Goal: Transaction & Acquisition: Purchase product/service

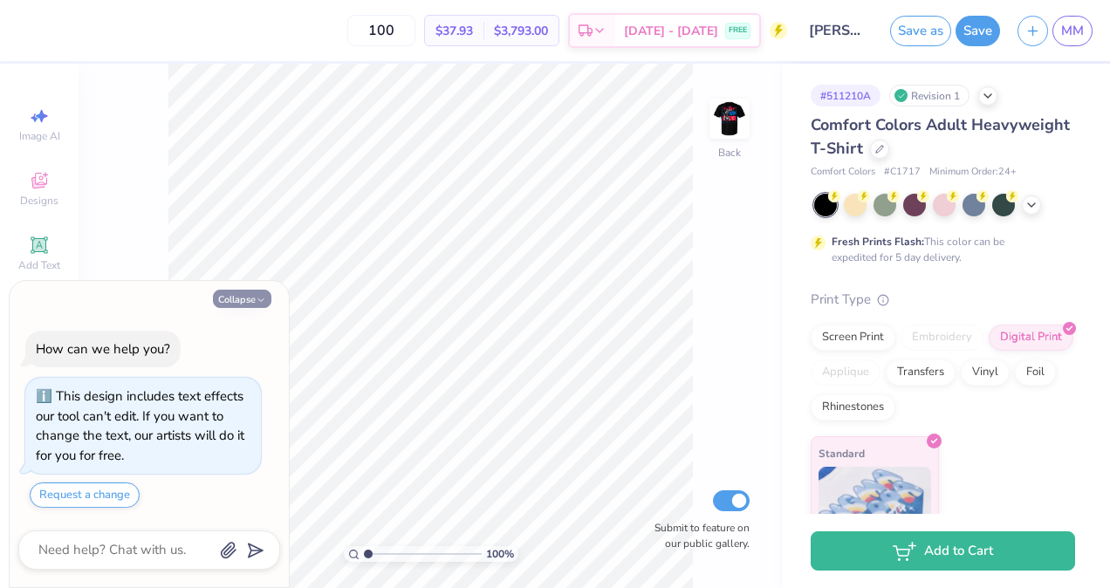
click at [257, 297] on icon "button" at bounding box center [261, 300] width 10 height 10
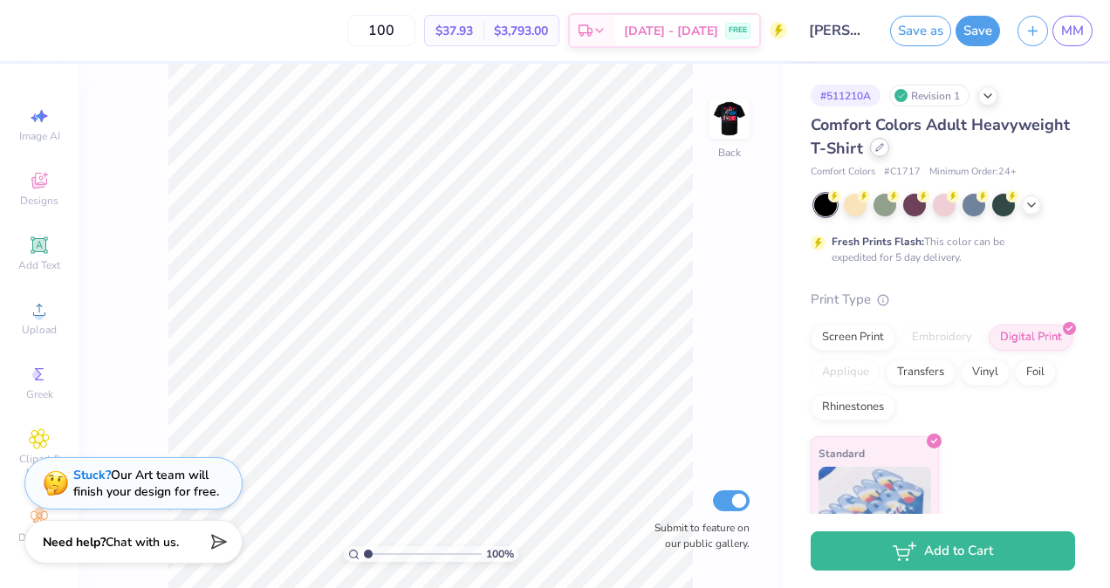
click at [883, 147] on icon at bounding box center [879, 147] width 7 height 7
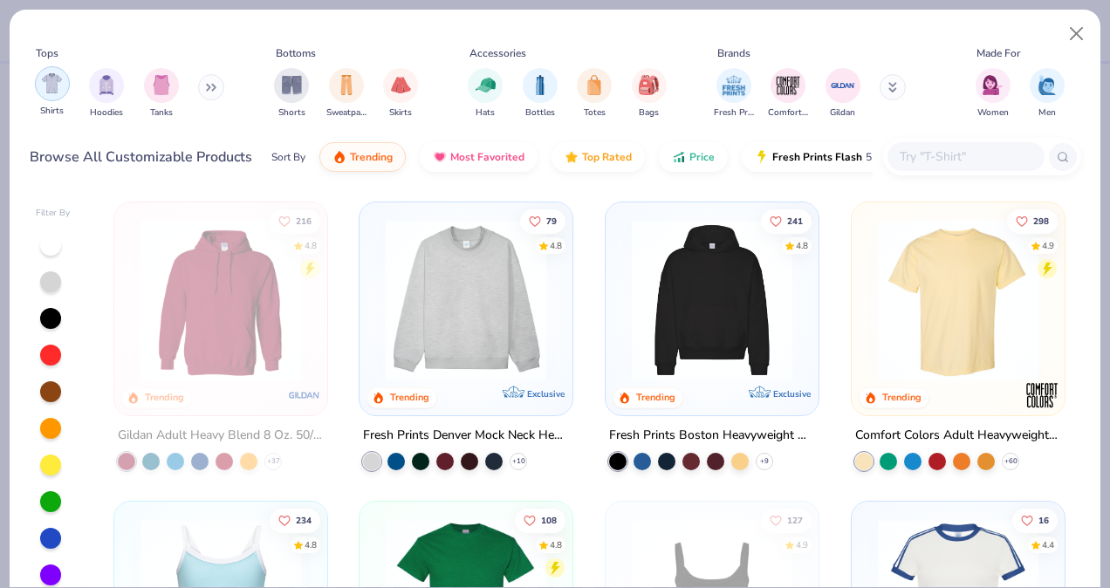
click at [58, 91] on img "filter for Shirts" at bounding box center [52, 83] width 20 height 20
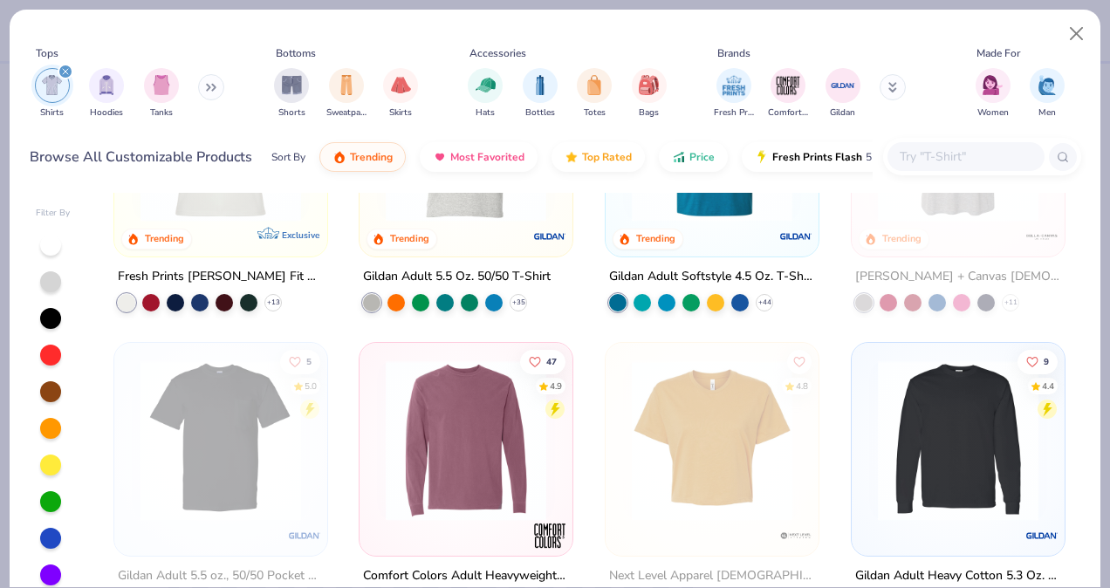
scroll to position [865, 0]
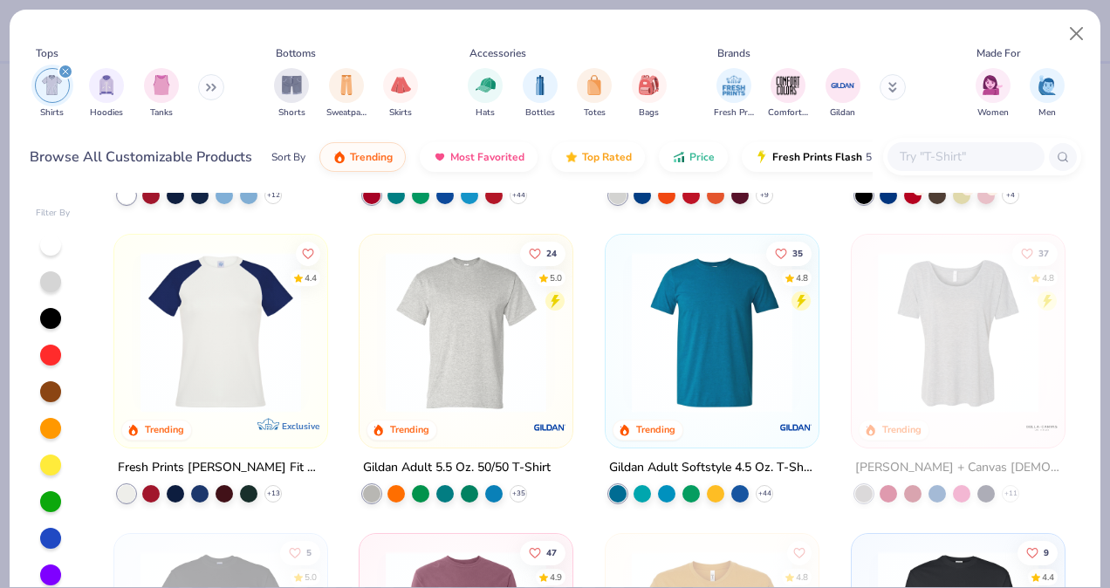
click at [478, 355] on img at bounding box center [466, 332] width 178 height 161
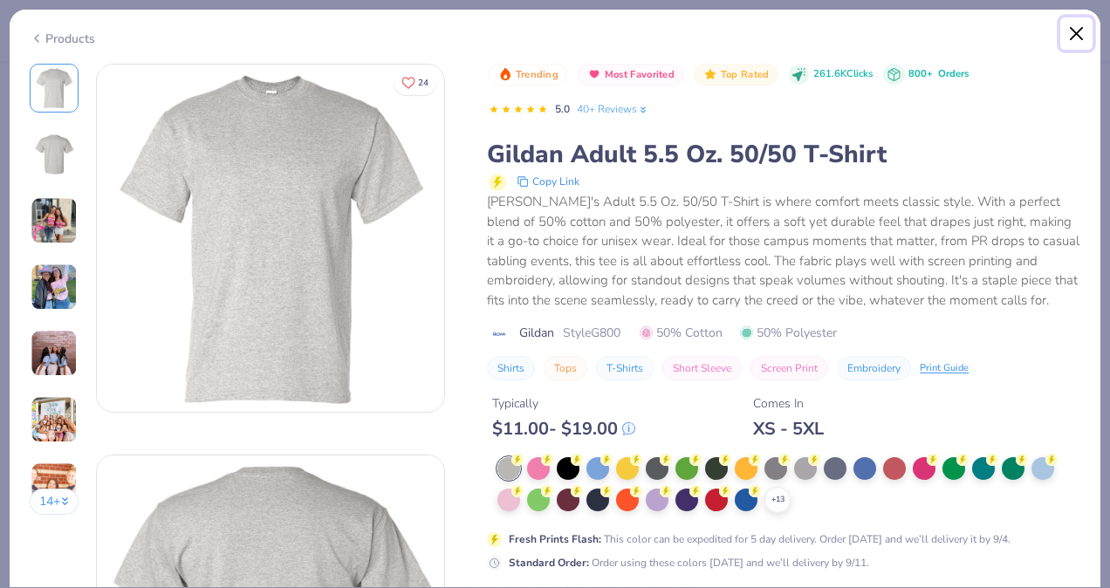
click at [1074, 25] on button "Close" at bounding box center [1076, 33] width 33 height 33
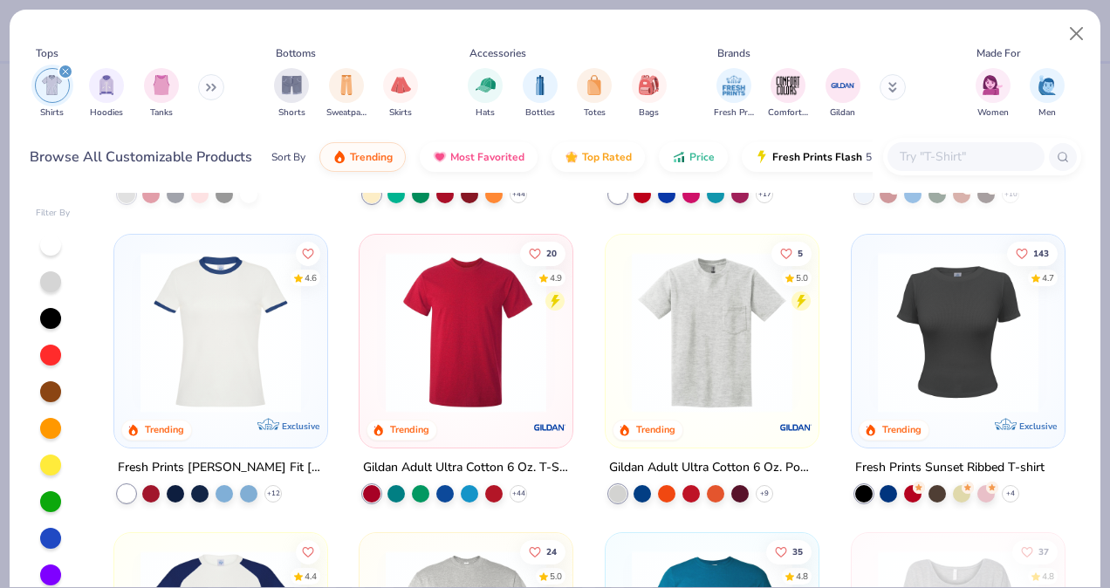
scroll to position [538, 0]
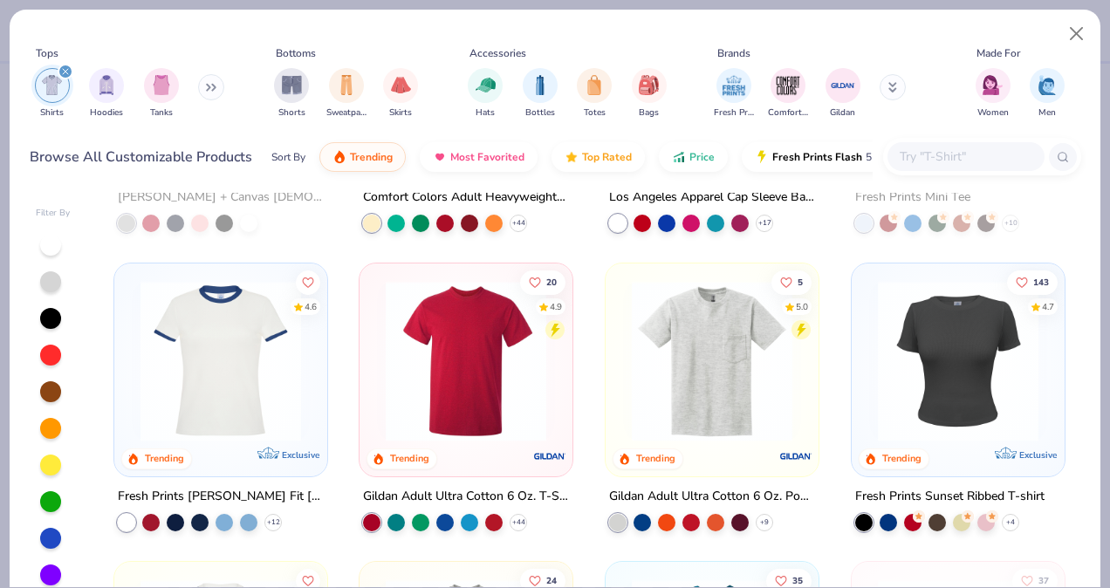
click at [450, 349] on img at bounding box center [466, 360] width 178 height 161
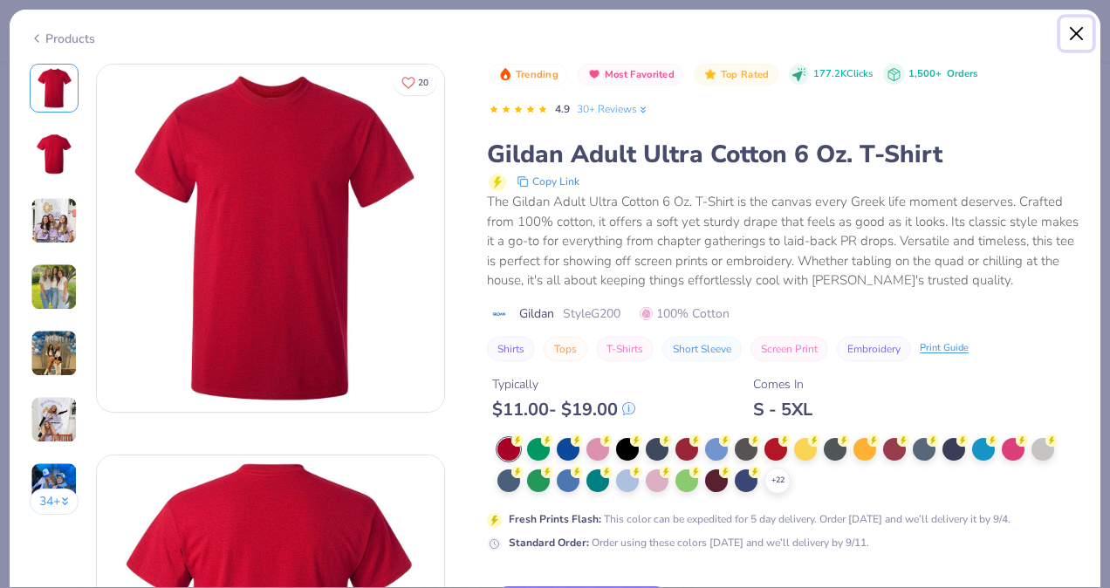
click at [1082, 31] on button "Close" at bounding box center [1076, 33] width 33 height 33
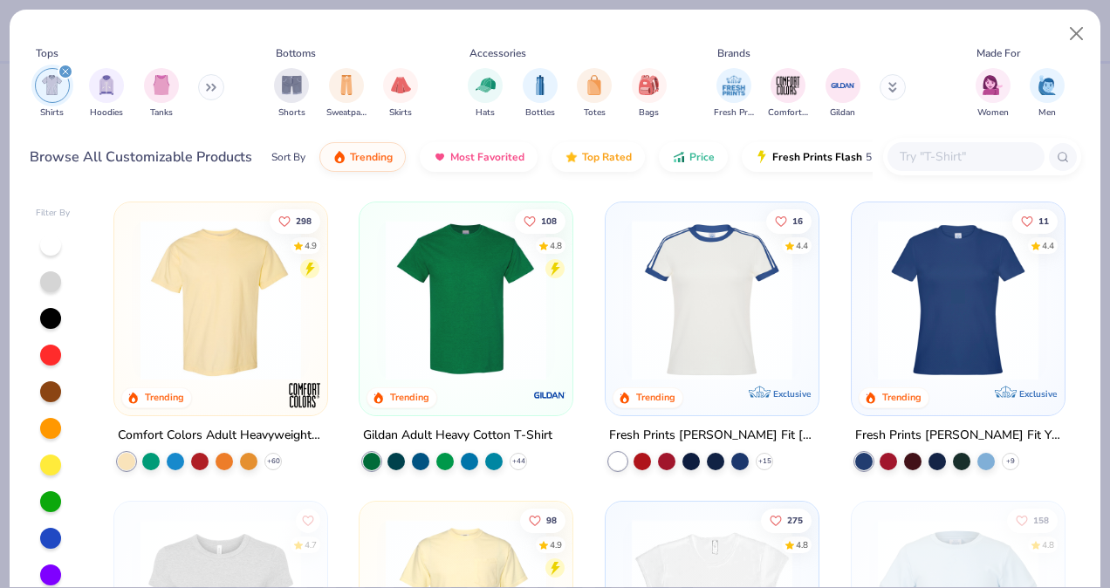
click at [514, 317] on img at bounding box center [466, 300] width 178 height 161
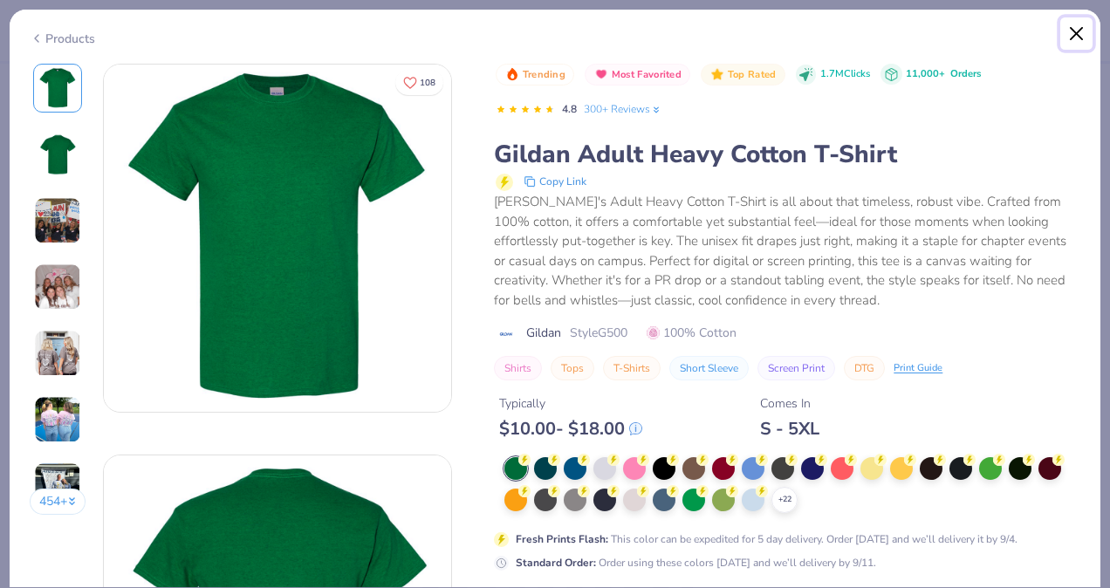
click at [1077, 31] on button "Close" at bounding box center [1076, 33] width 33 height 33
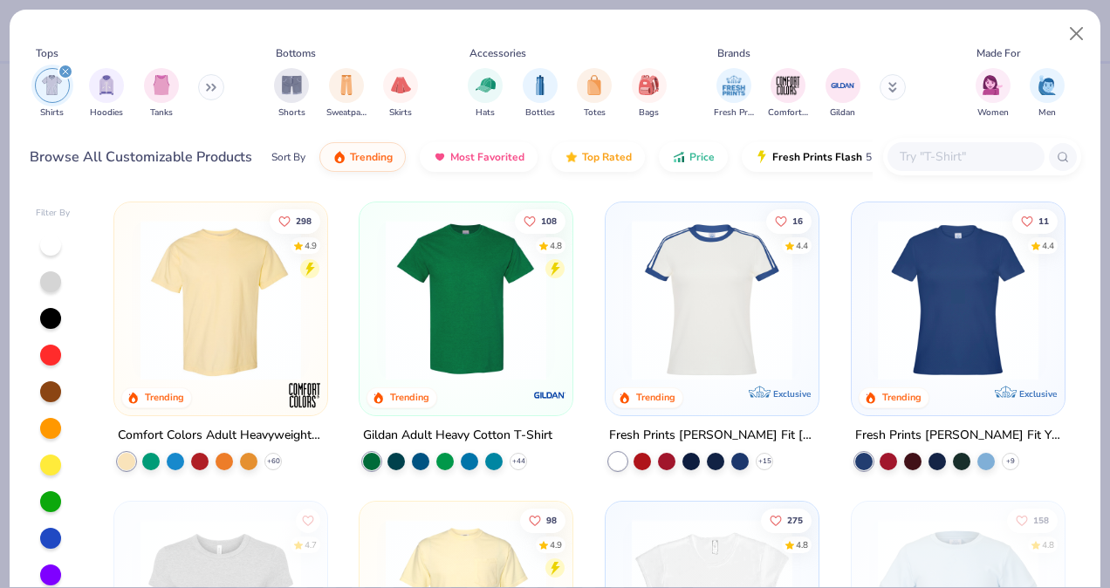
click at [497, 342] on img at bounding box center [466, 300] width 178 height 161
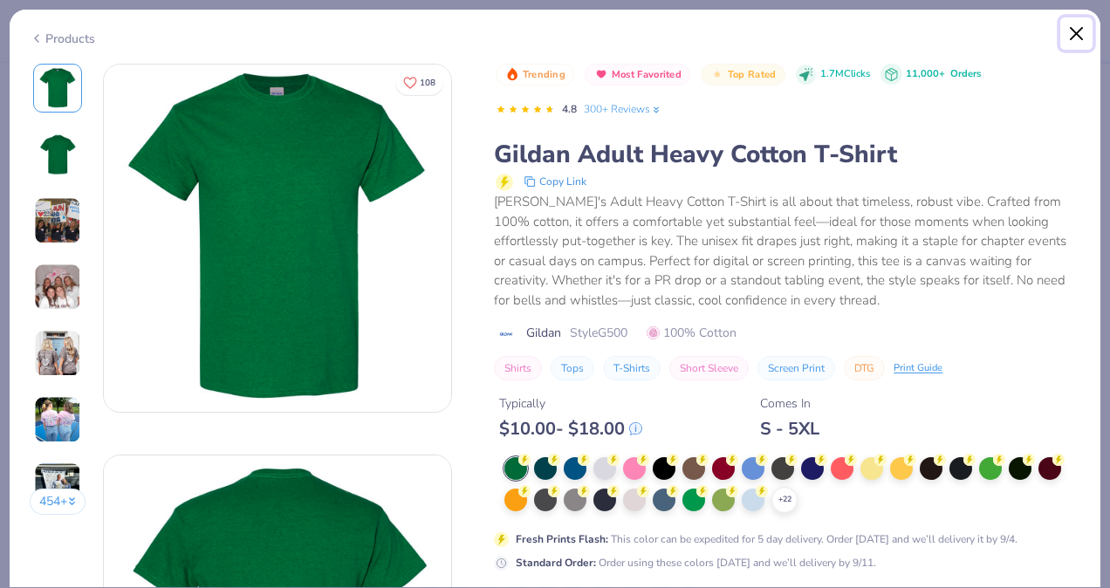
click at [1075, 40] on button "Close" at bounding box center [1076, 33] width 33 height 33
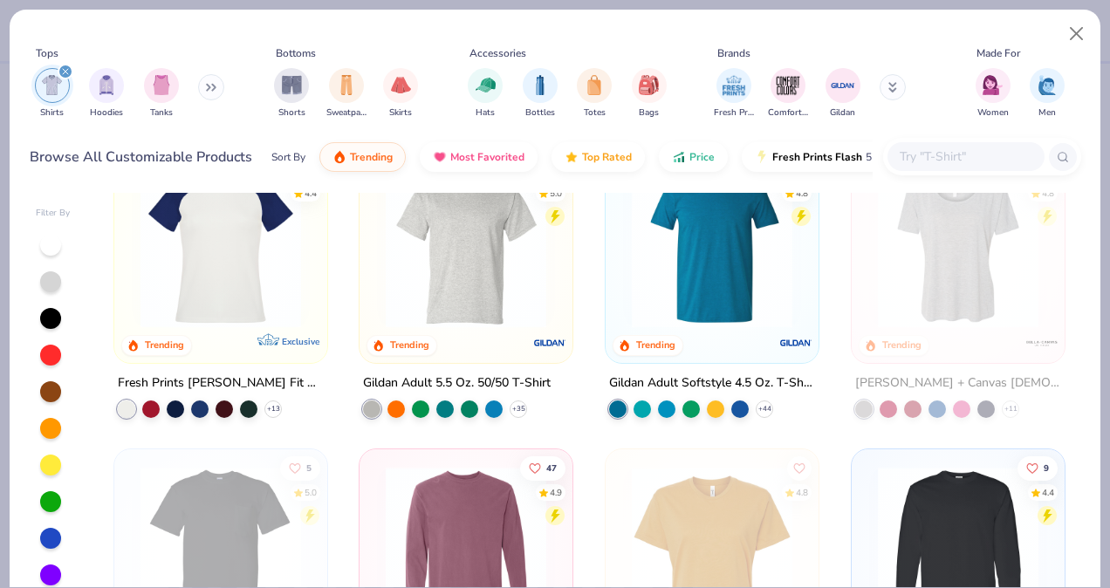
scroll to position [809, 0]
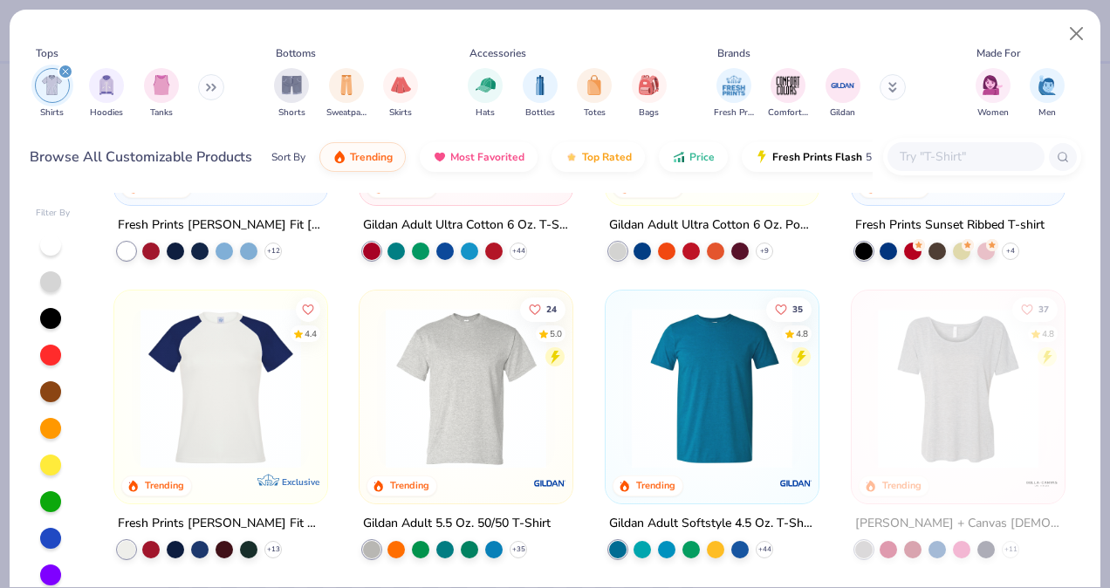
click at [480, 375] on img at bounding box center [466, 388] width 178 height 161
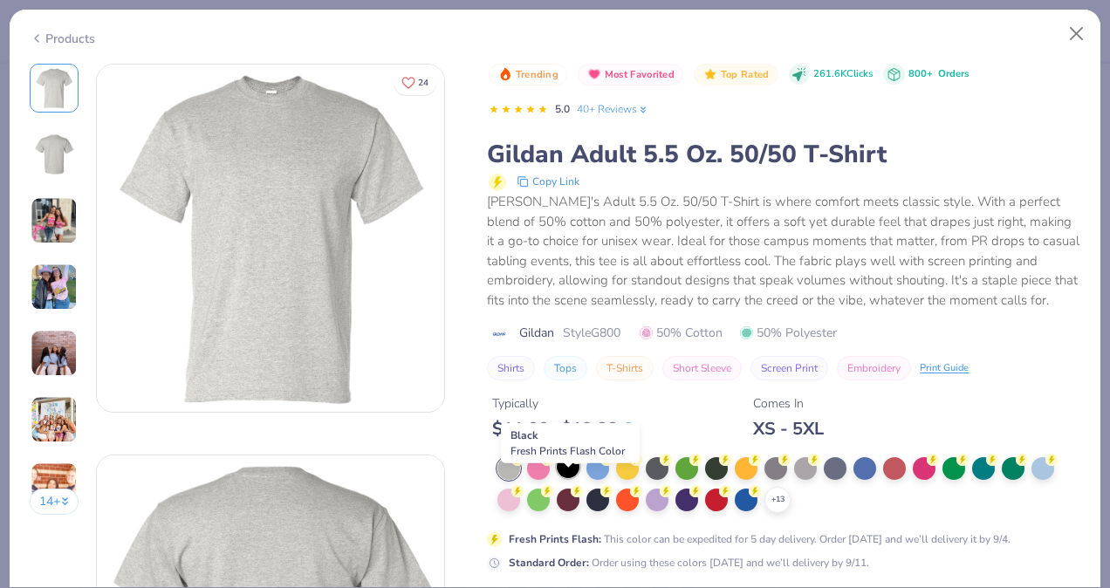
click at [571, 478] on div at bounding box center [568, 467] width 23 height 23
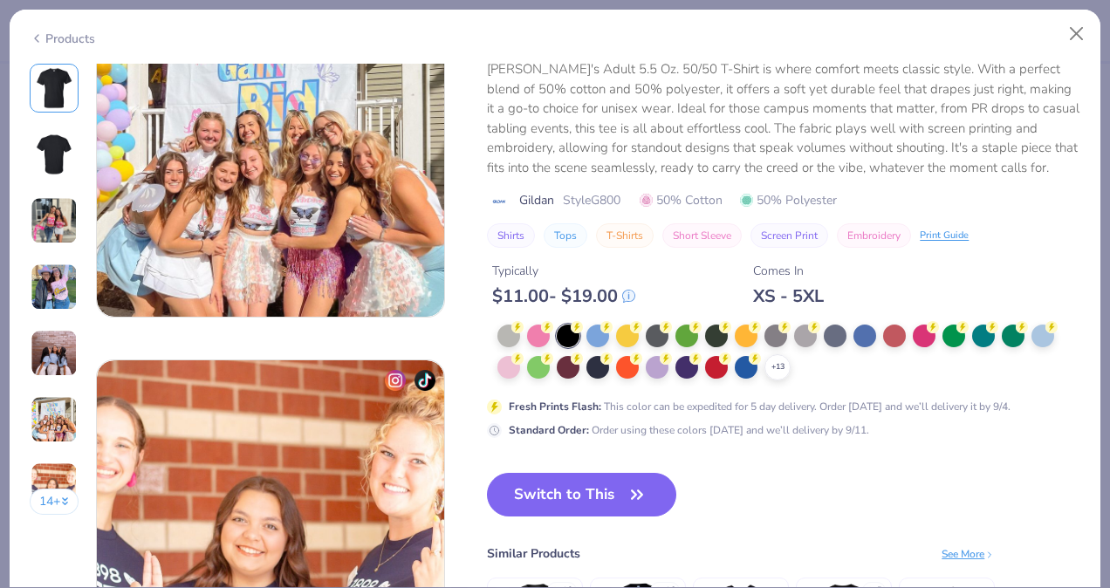
scroll to position [2042, 0]
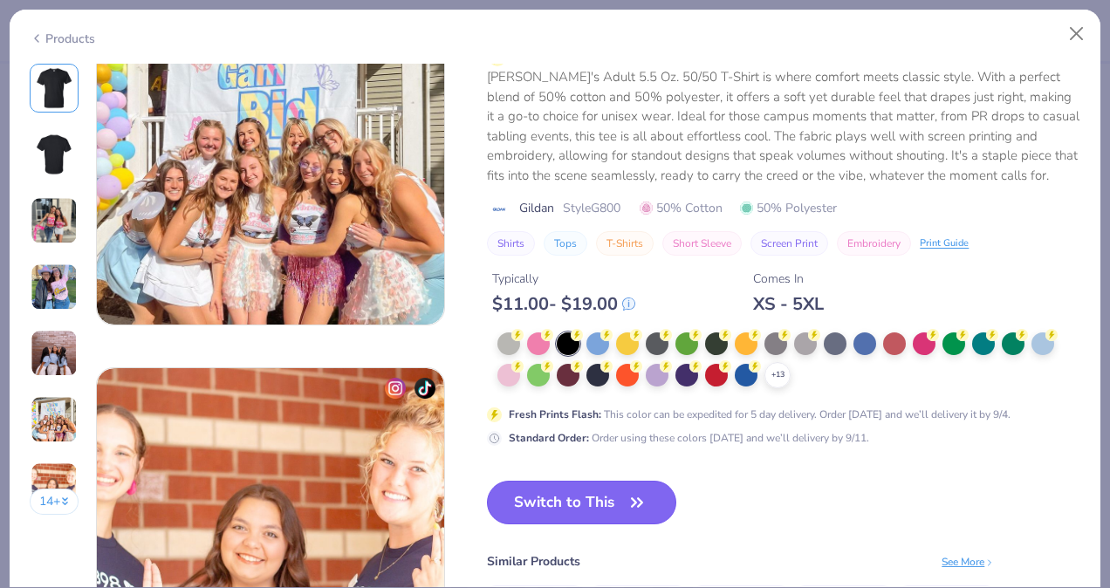
click at [621, 508] on button "Switch to This" at bounding box center [581, 503] width 189 height 44
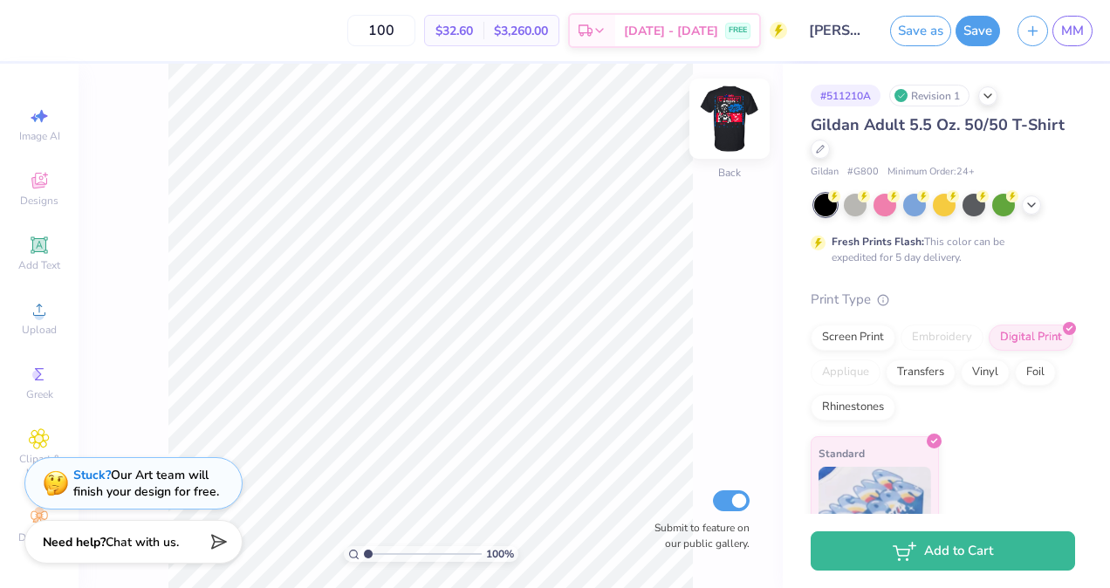
click at [744, 127] on img at bounding box center [730, 119] width 70 height 70
click at [744, 127] on img at bounding box center [729, 118] width 35 height 35
click at [744, 125] on img at bounding box center [730, 119] width 70 height 70
click at [723, 120] on img at bounding box center [730, 119] width 70 height 70
click at [833, 335] on div "Screen Print" at bounding box center [853, 335] width 85 height 26
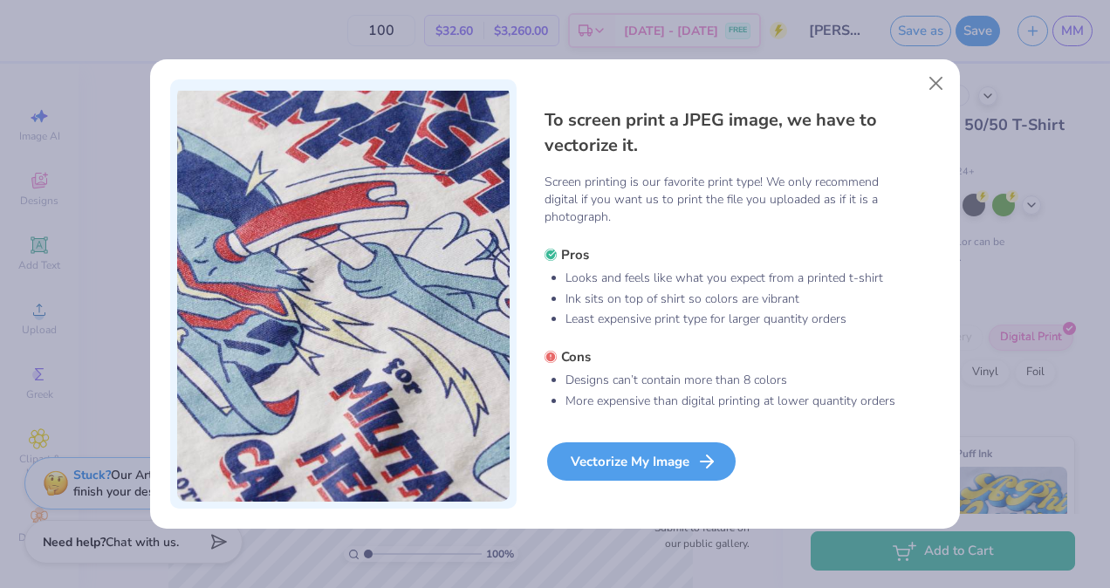
click at [661, 456] on div "Vectorize My Image" at bounding box center [641, 461] width 188 height 38
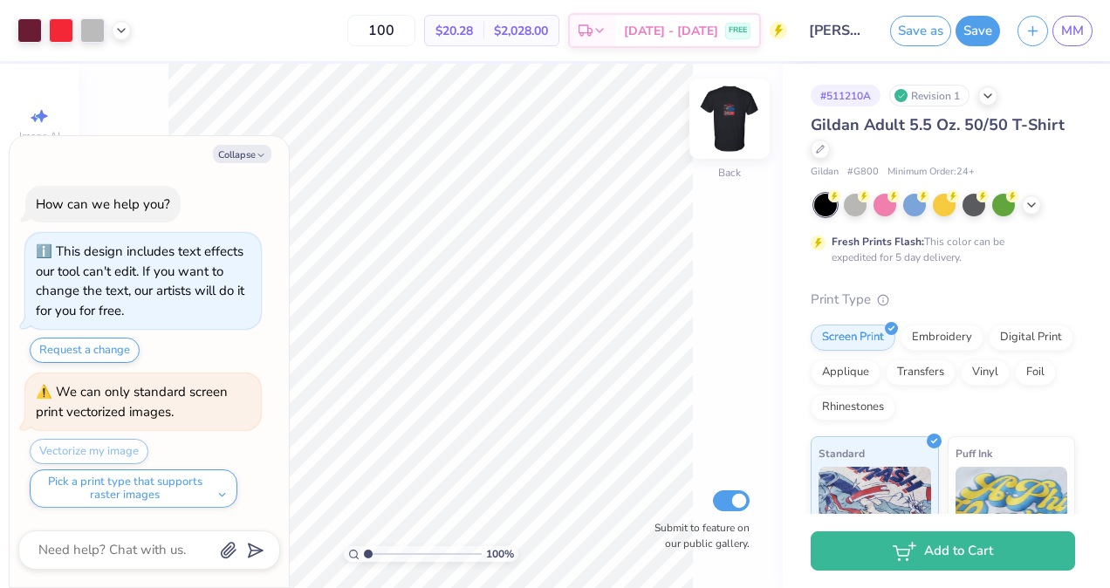
click at [725, 138] on img at bounding box center [730, 119] width 70 height 70
type textarea "x"
